Goal: Information Seeking & Learning: Learn about a topic

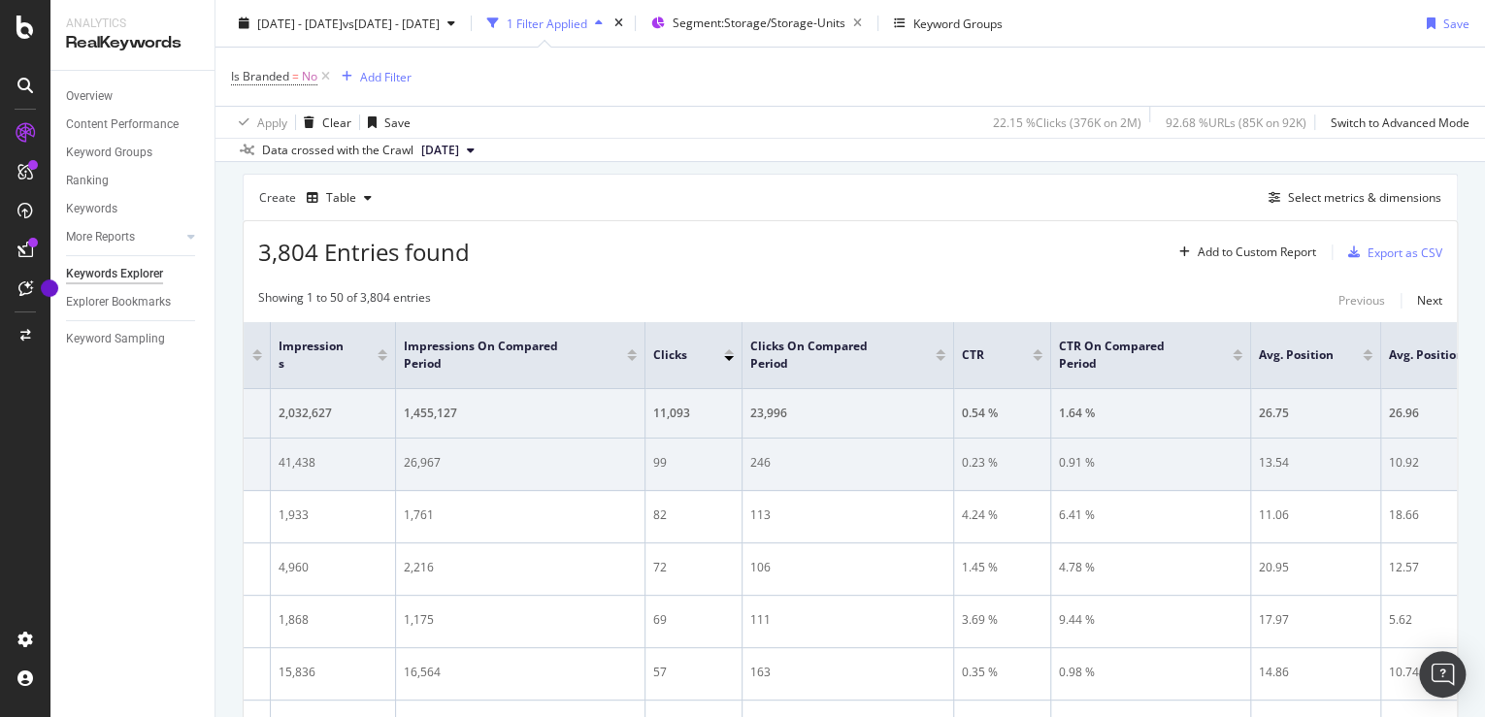
scroll to position [0, 458]
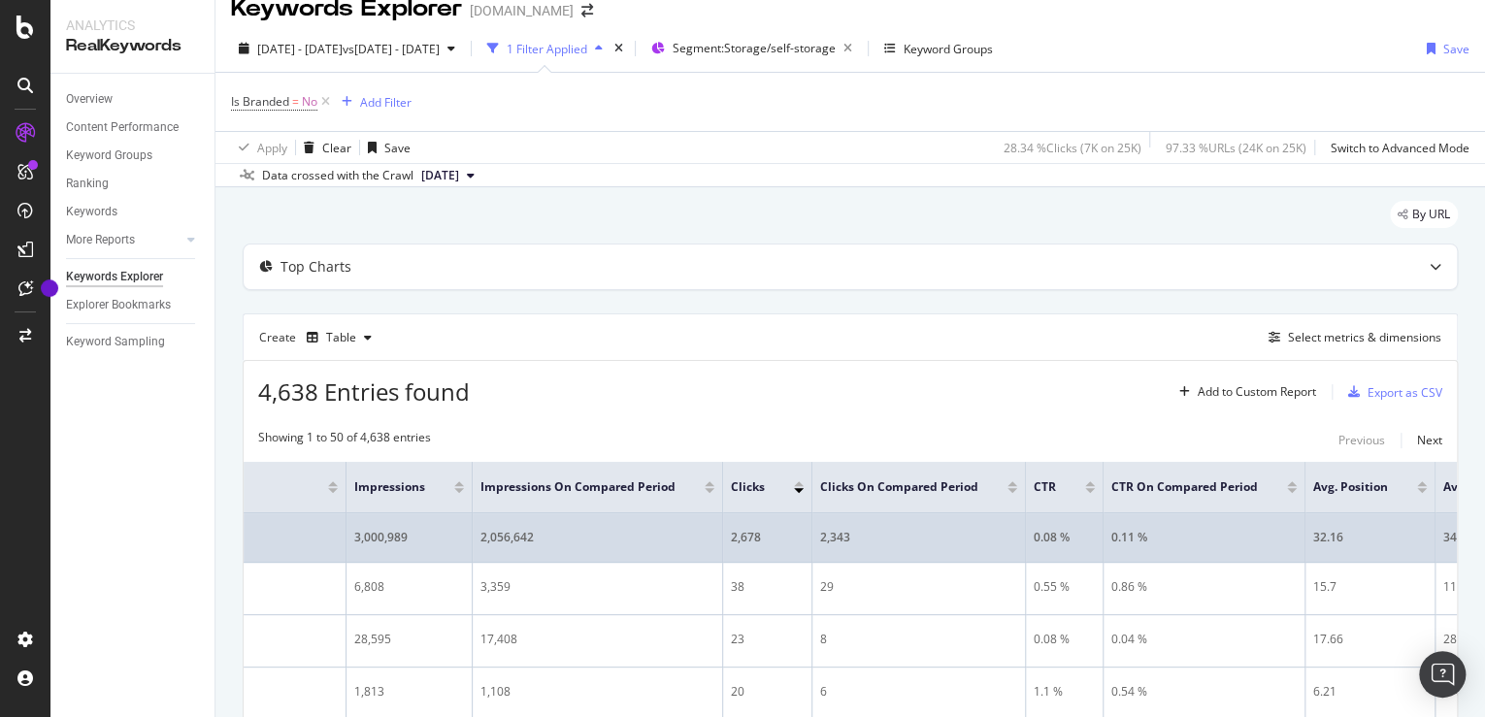
scroll to position [0, 214]
click at [1094, 534] on div "0.08 %" at bounding box center [1063, 537] width 61 height 17
copy div "0.08"
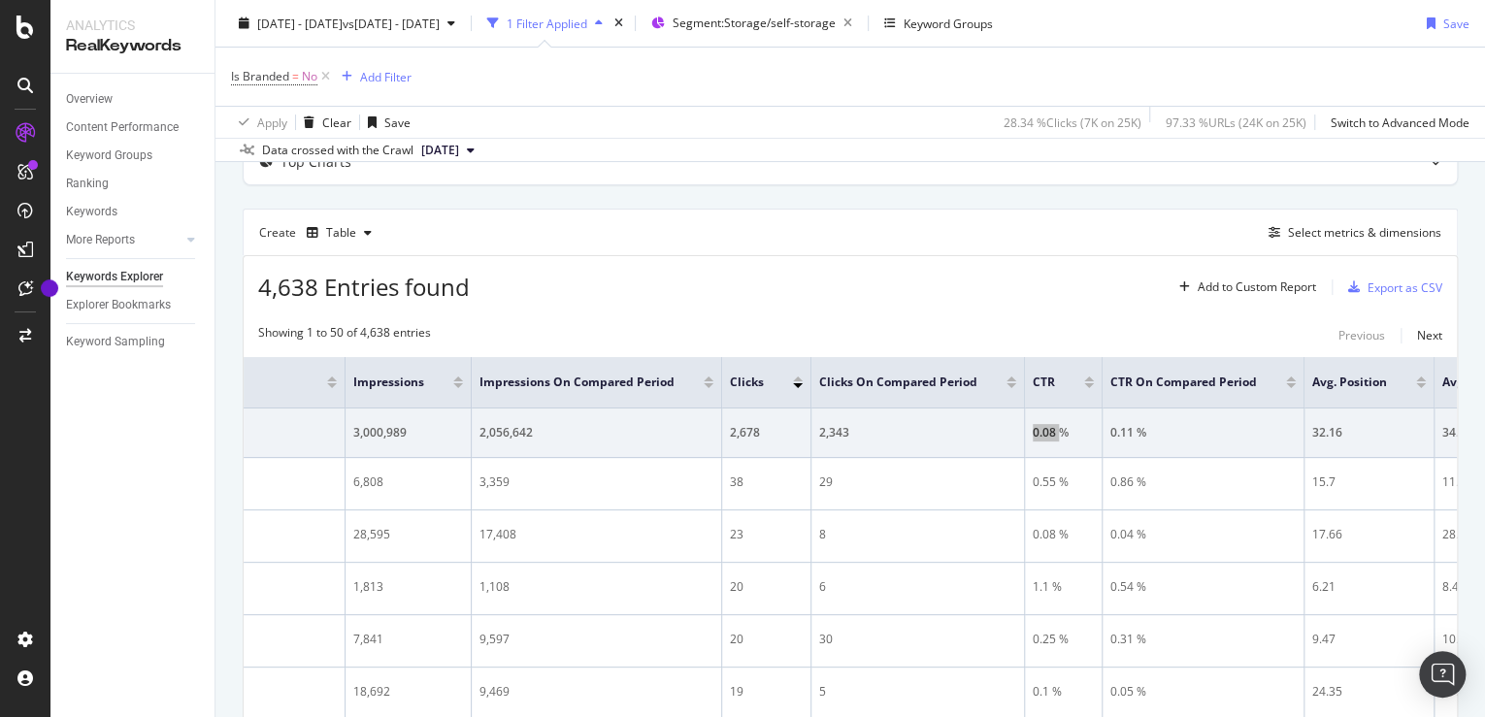
scroll to position [128, 0]
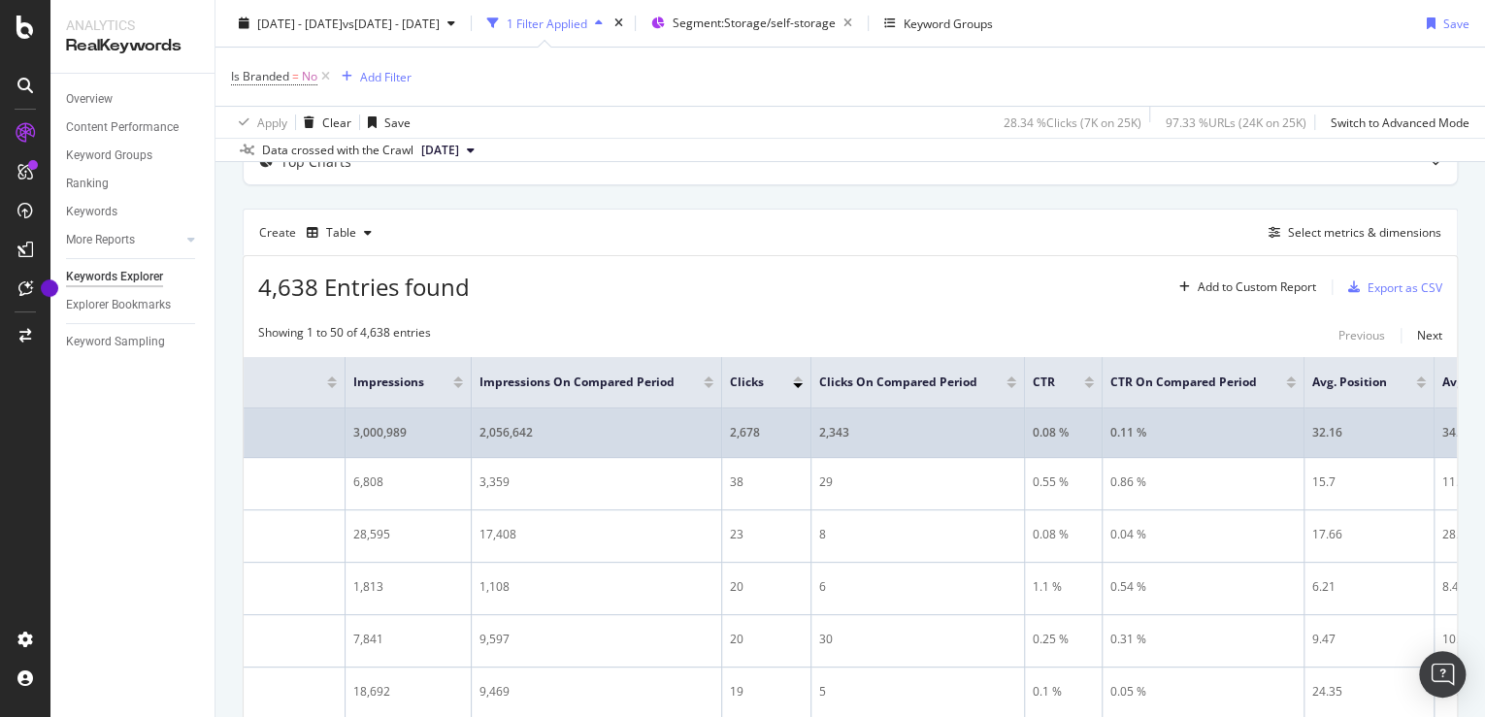
click at [803, 431] on div "2,678" at bounding box center [766, 432] width 73 height 17
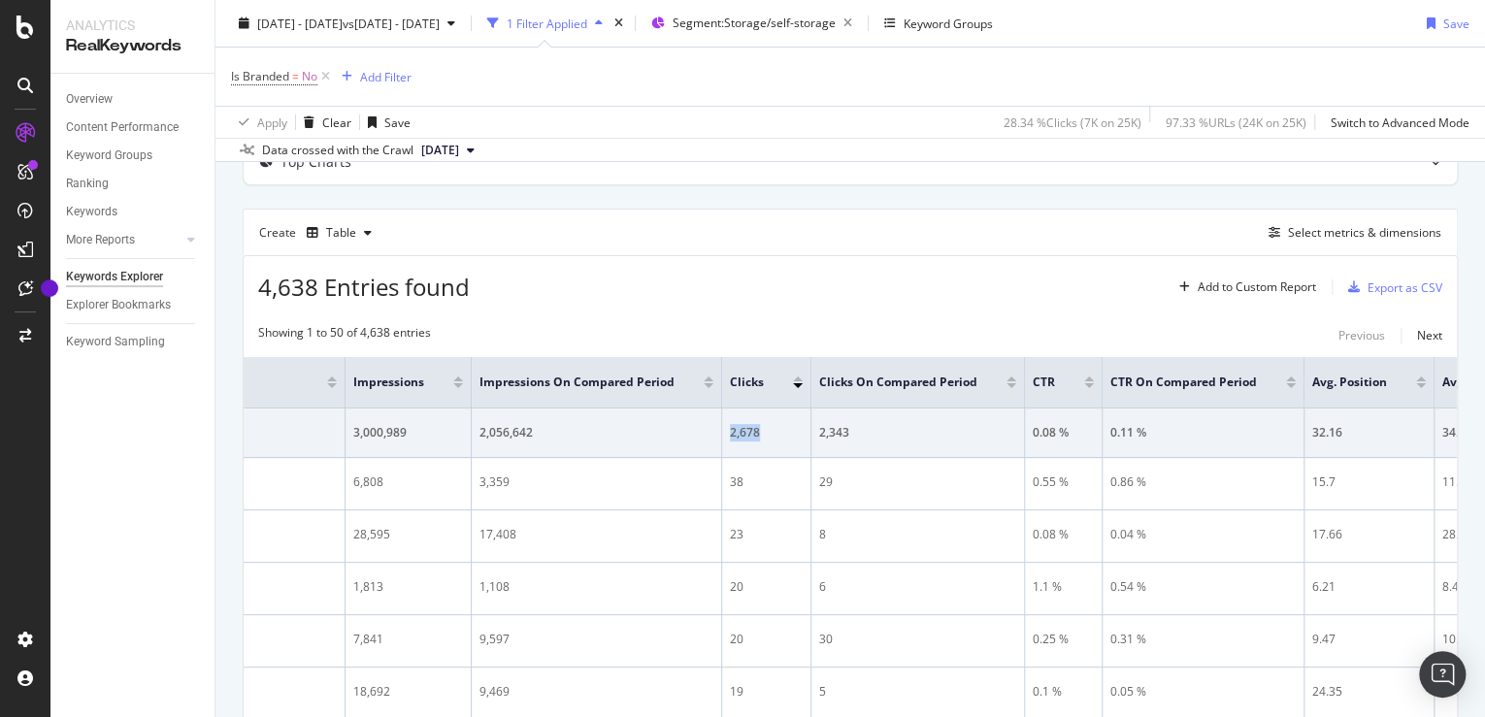
copy div "2,678"
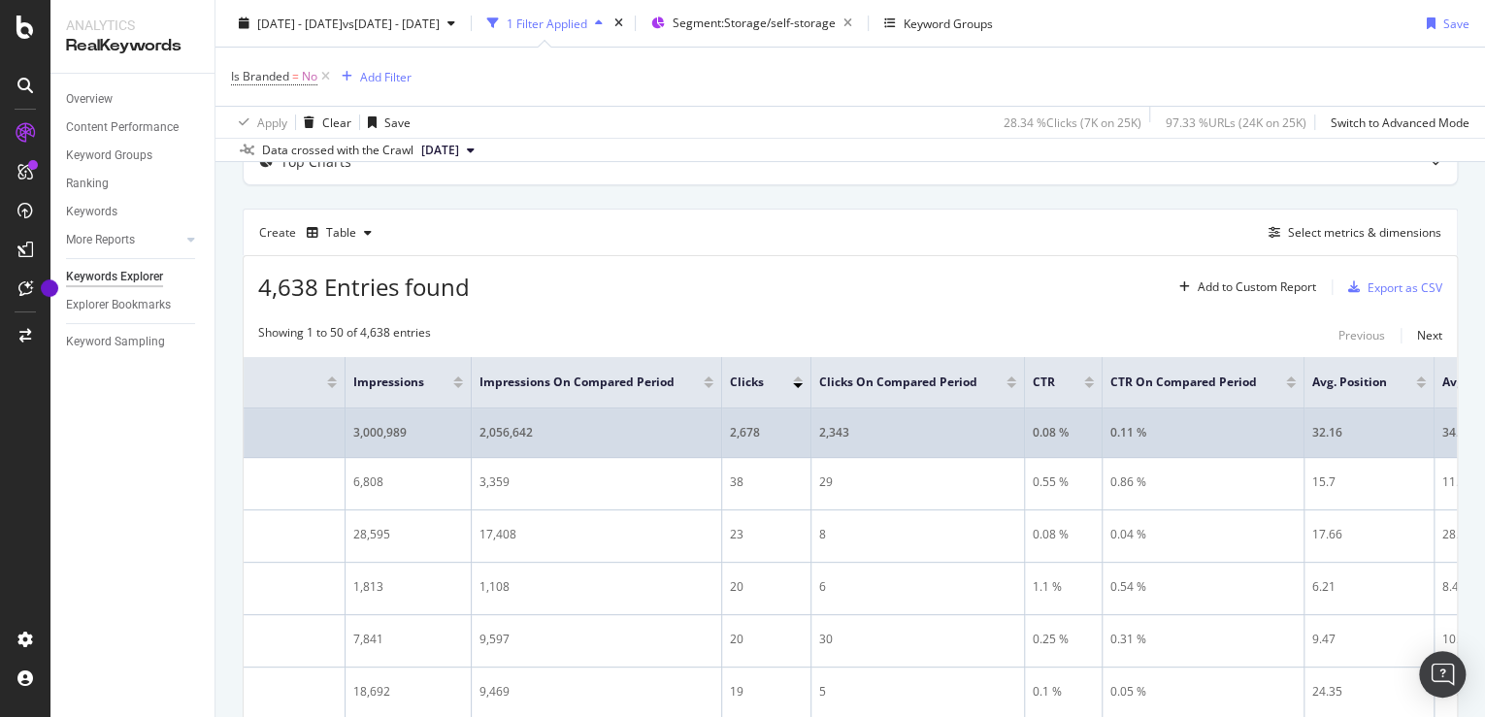
click at [463, 426] on div "3,000,989" at bounding box center [408, 432] width 110 height 17
copy div "3,000,989"
